Goal: Check status: Check status

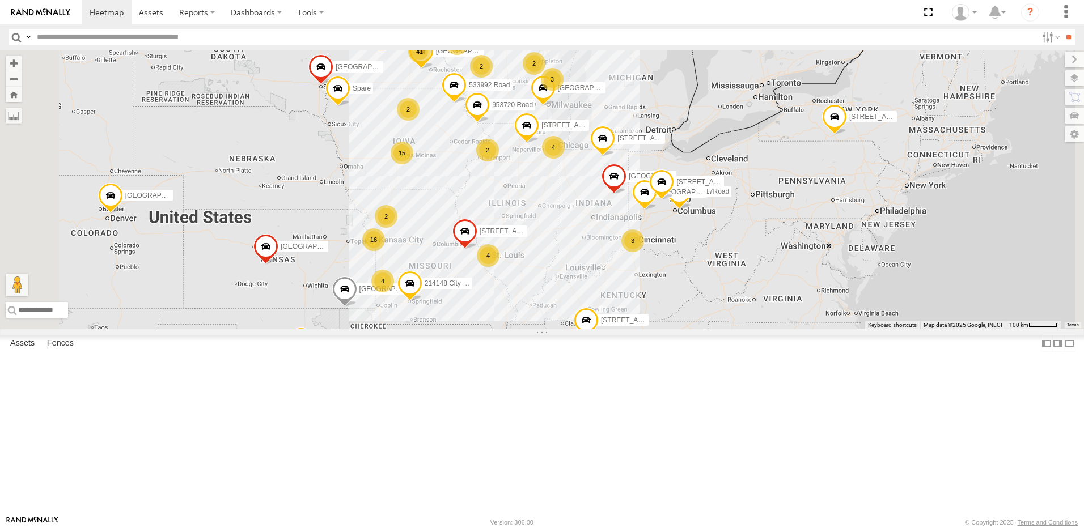
drag, startPoint x: 594, startPoint y: 223, endPoint x: 568, endPoint y: 295, distance: 76.9
click at [568, 295] on div "[GEOGRAPHIC_DATA]" at bounding box center [542, 190] width 1084 height 280
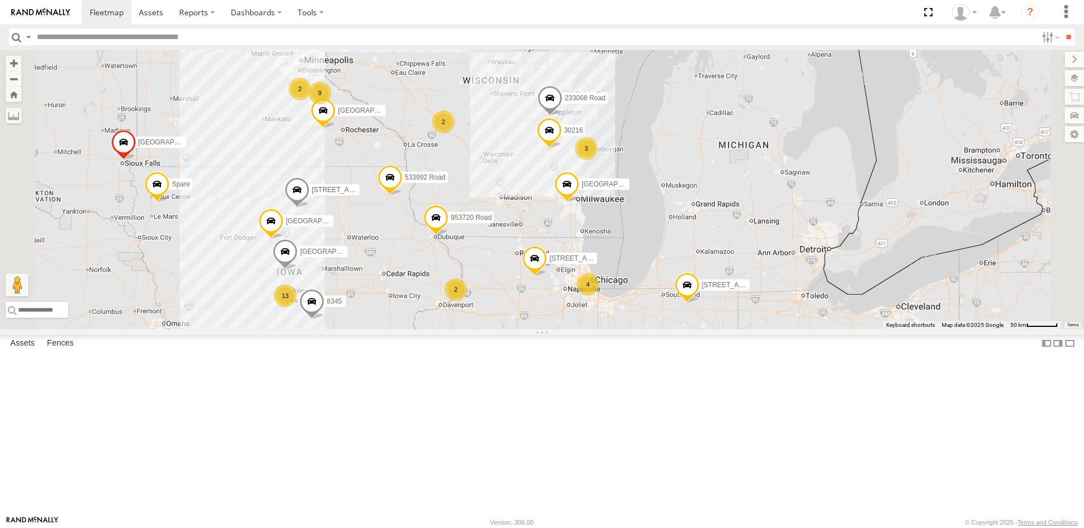
drag, startPoint x: 674, startPoint y: 168, endPoint x: 639, endPoint y: 303, distance: 139.9
click at [641, 305] on div "[GEOGRAPHIC_DATA]" at bounding box center [542, 190] width 1084 height 280
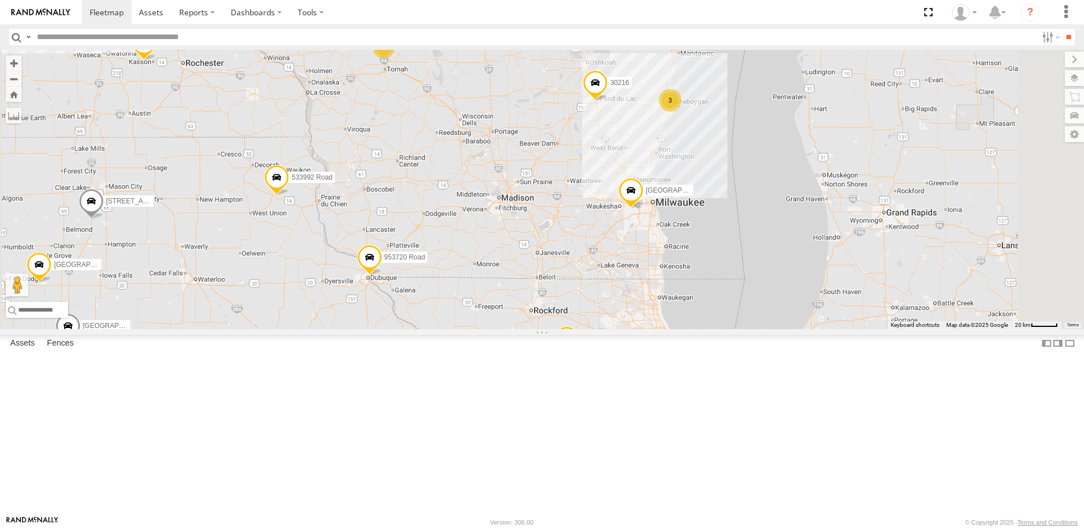
click at [382, 276] on span at bounding box center [369, 260] width 25 height 31
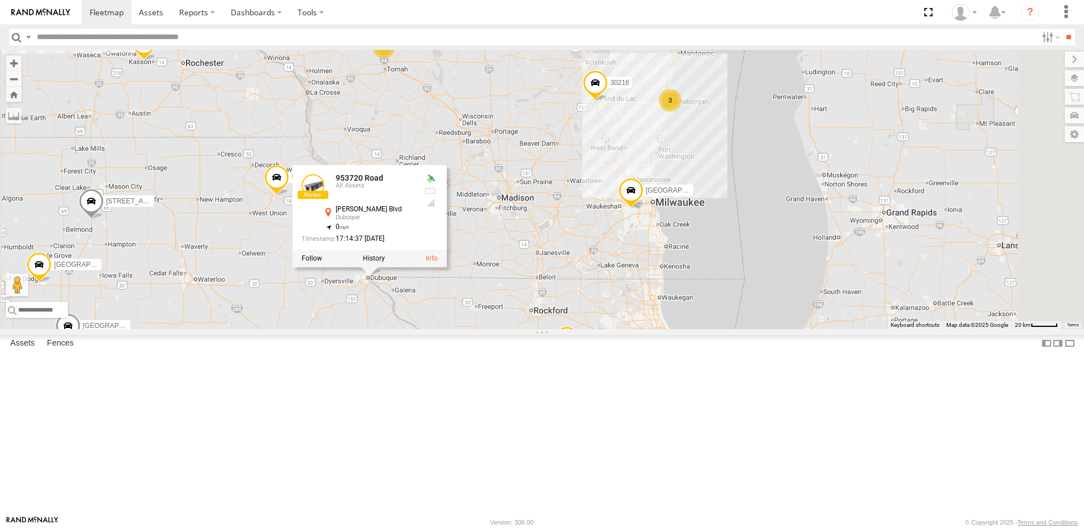
click at [644, 208] on span at bounding box center [631, 192] width 25 height 31
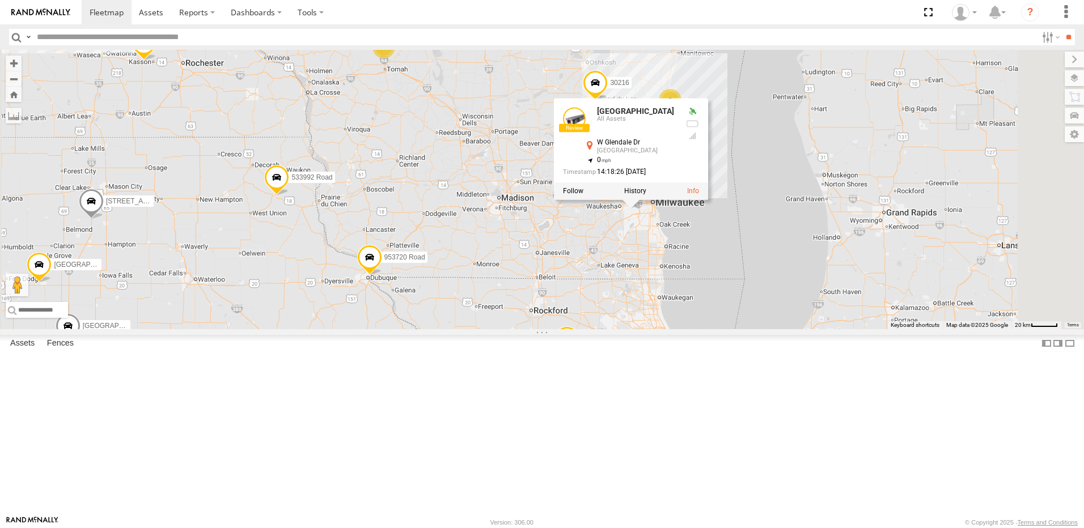
click at [609, 36] on span at bounding box center [597, 21] width 25 height 31
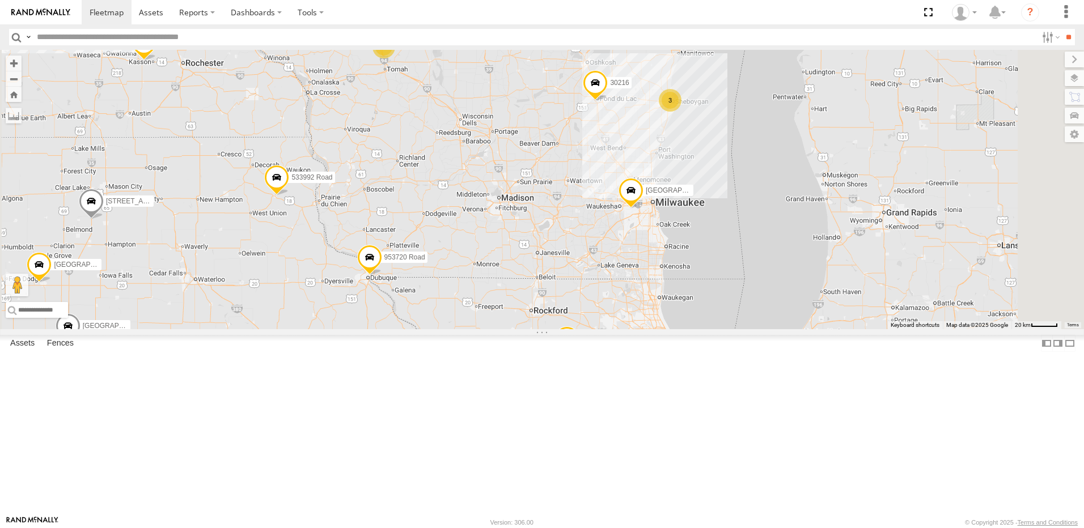
click at [608, 101] on span at bounding box center [595, 85] width 25 height 31
click at [289, 196] on span at bounding box center [276, 181] width 25 height 31
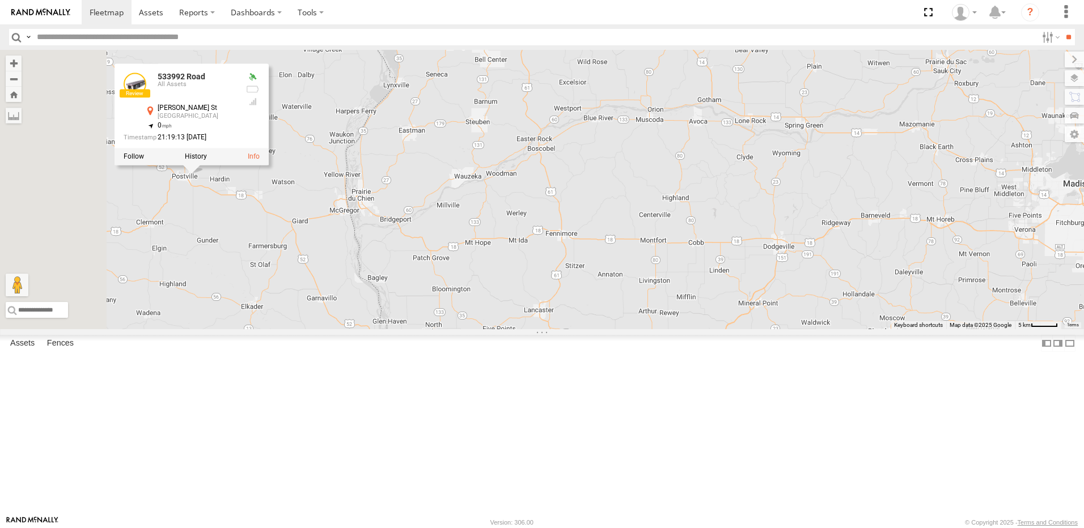
drag, startPoint x: 481, startPoint y: 289, endPoint x: 645, endPoint y: 295, distance: 163.4
click at [645, 295] on div "[GEOGRAPHIC_DATA][PERSON_NAME] , -91.55223 0 21:19:13 [DATE]" at bounding box center [542, 190] width 1084 height 280
